Goal: Task Accomplishment & Management: Complete application form

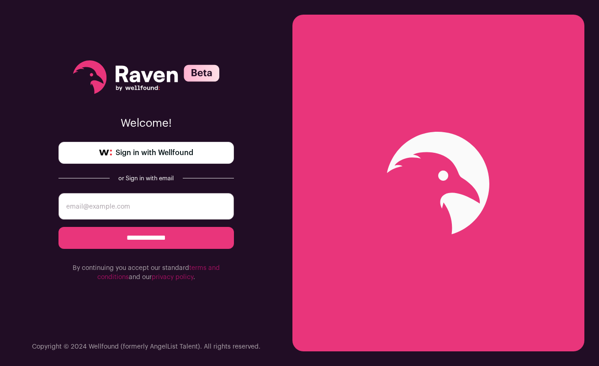
click at [194, 150] on link "Sign in with Wellfound" at bounding box center [145, 153] width 175 height 22
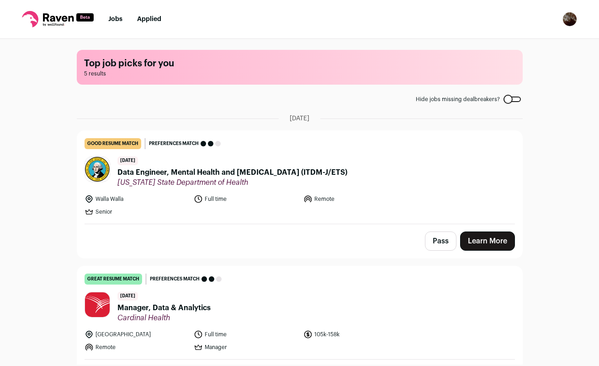
click at [273, 156] on link "good resume match You meet the must-have requirements but are missing some nice…" at bounding box center [299, 177] width 445 height 93
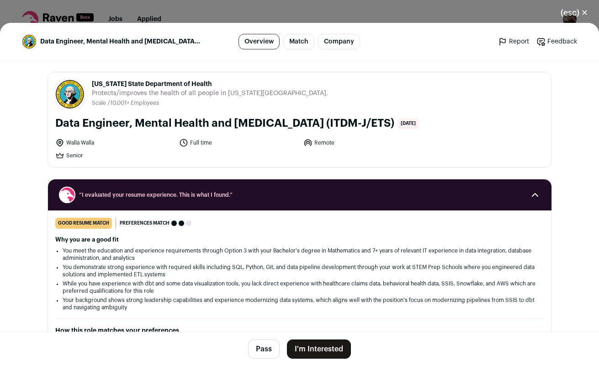
click at [323, 350] on button "I'm Interested" at bounding box center [319, 348] width 64 height 19
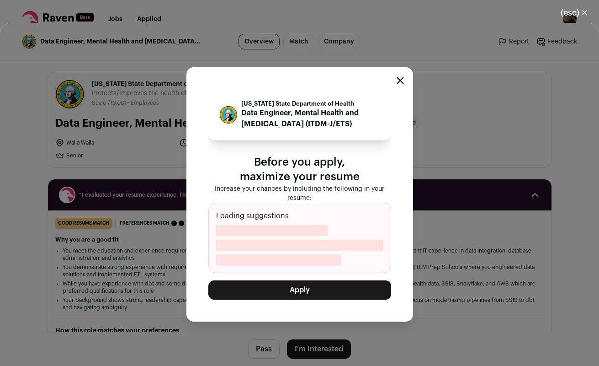
click at [319, 288] on button "Apply" at bounding box center [299, 289] width 183 height 19
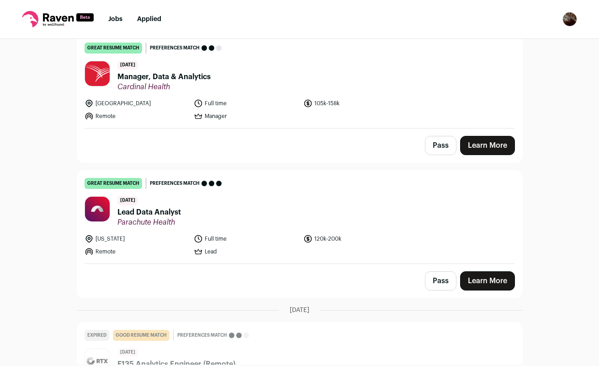
scroll to position [96, 0]
click at [175, 213] on span "Lead Data Analyst" at bounding box center [149, 211] width 64 height 11
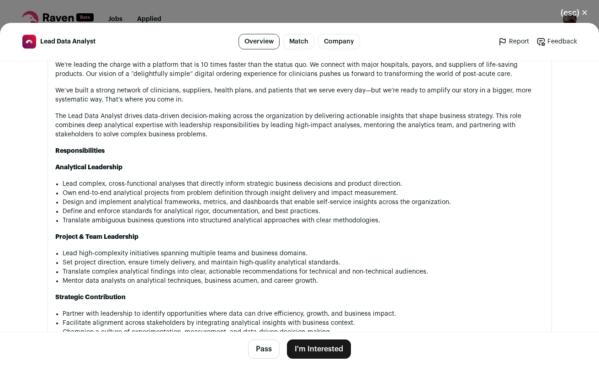
scroll to position [572, 0]
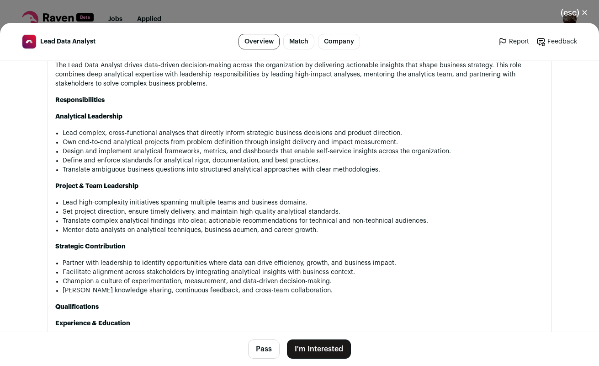
click at [310, 355] on button "I'm Interested" at bounding box center [319, 348] width 64 height 19
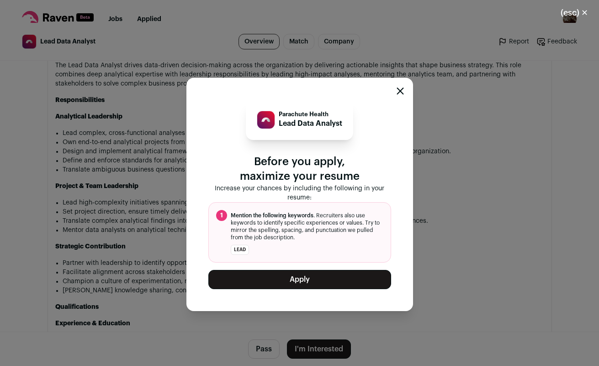
click at [309, 285] on button "Apply" at bounding box center [299, 279] width 183 height 19
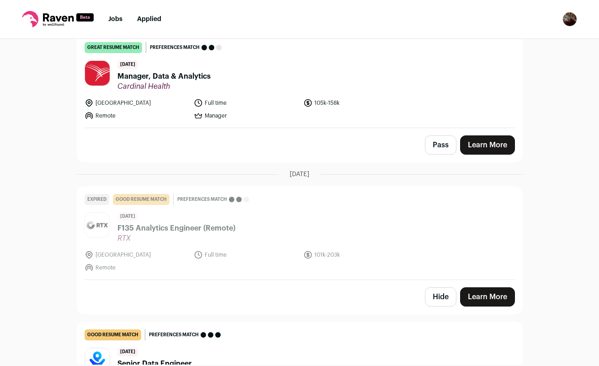
scroll to position [168, 0]
